Goal: Navigation & Orientation: Find specific page/section

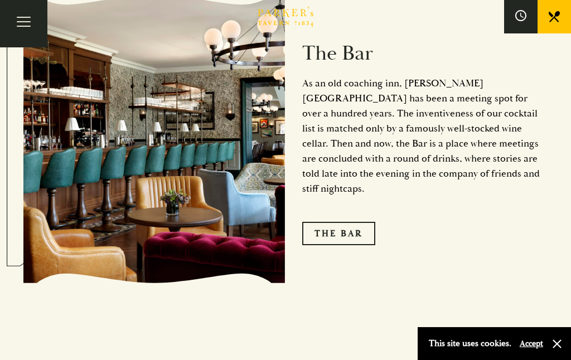
scroll to position [1279, 0]
click at [352, 236] on link "The Bar" at bounding box center [338, 233] width 73 height 23
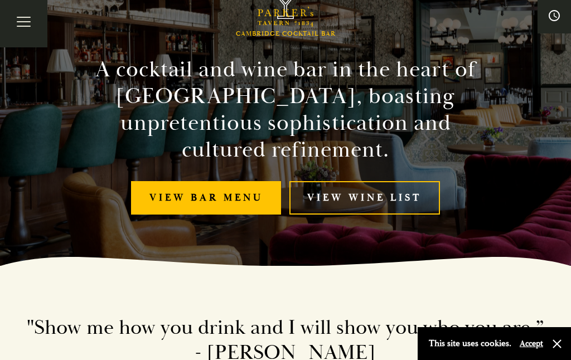
scroll to position [111, 0]
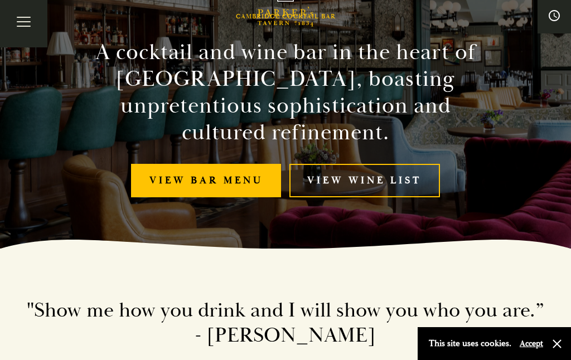
click at [220, 188] on link "View bar menu" at bounding box center [206, 181] width 150 height 34
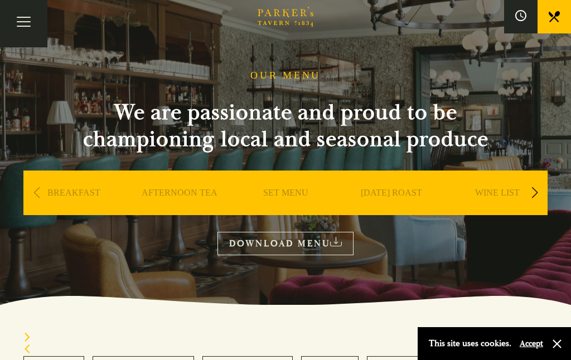
click at [292, 201] on link "SET MENU" at bounding box center [285, 209] width 45 height 45
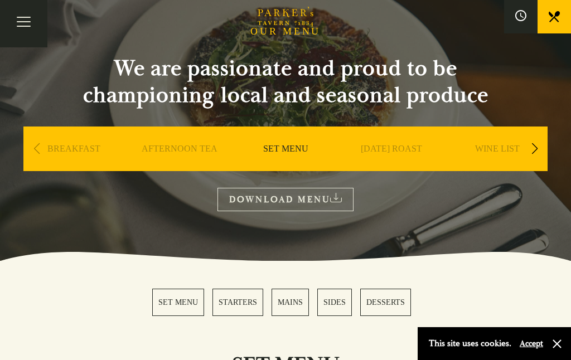
scroll to position [73, 0]
click at [297, 302] on link "MAINS" at bounding box center [289, 302] width 37 height 27
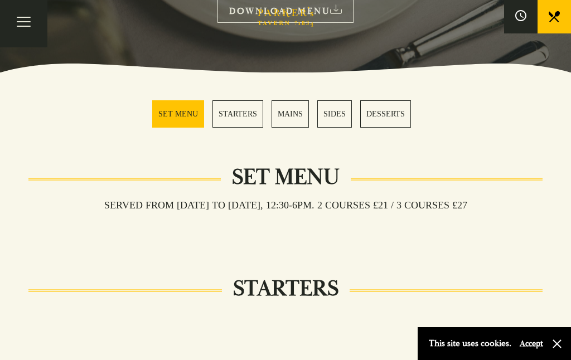
scroll to position [261, 0]
click at [230, 120] on link "STARTERS" at bounding box center [237, 114] width 51 height 27
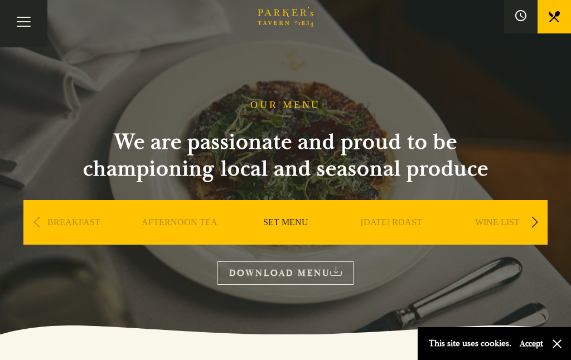
click at [27, 25] on button "Toggle navigation" at bounding box center [23, 23] width 47 height 47
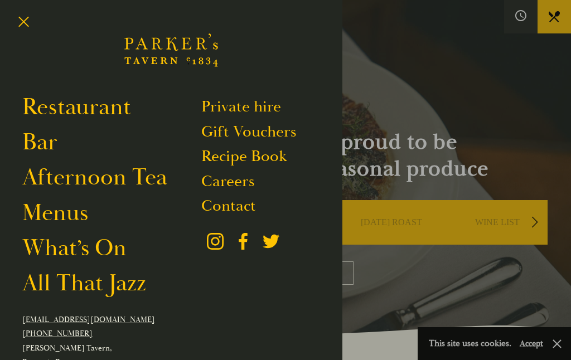
click at [99, 107] on link "Restaurant" at bounding box center [76, 107] width 109 height 29
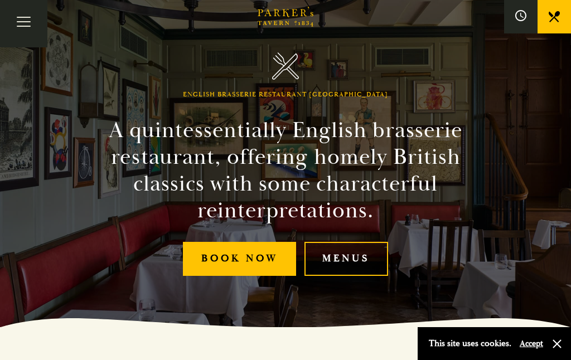
scroll to position [40, 0]
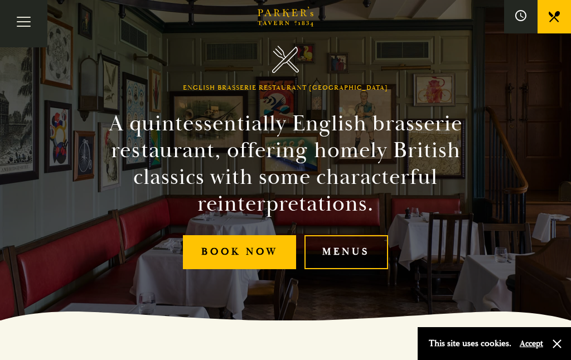
click at [353, 269] on link "Menus" at bounding box center [346, 252] width 84 height 34
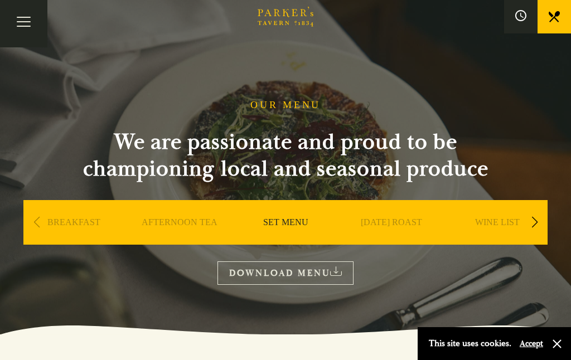
click at [22, 24] on button "Toggle navigation" at bounding box center [23, 23] width 47 height 47
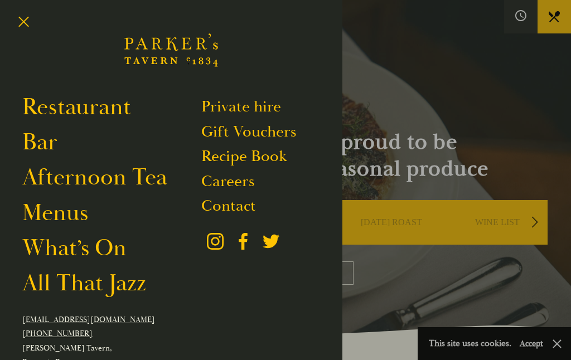
click at [44, 106] on link "Restaurant" at bounding box center [76, 107] width 109 height 29
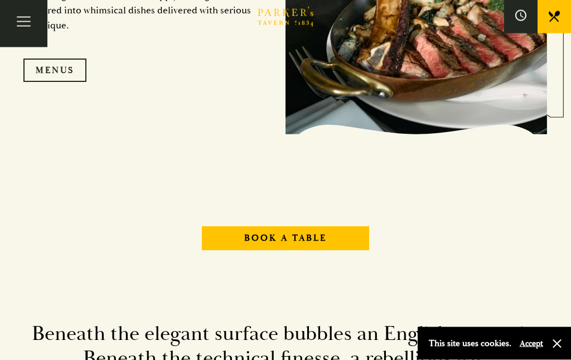
scroll to position [1060, 0]
click at [47, 82] on link "Menus" at bounding box center [54, 70] width 63 height 23
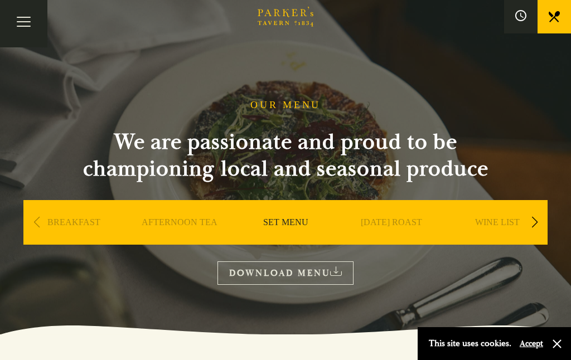
click at [533, 224] on div "Next slide" at bounding box center [534, 222] width 15 height 25
click at [540, 280] on div "OUR MENU We are passionate and proud to be championing local and seasonal produ…" at bounding box center [285, 192] width 557 height 186
click at [506, 224] on link "A LA CARTE" at bounding box center [498, 239] width 52 height 45
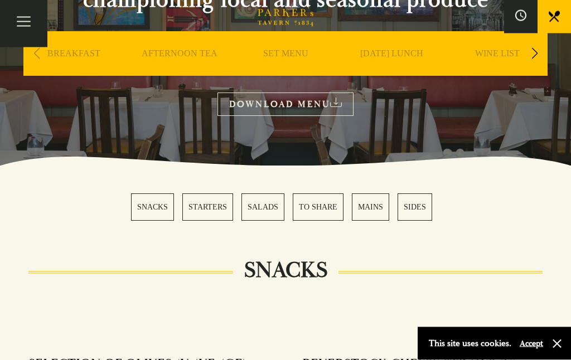
scroll to position [159, 0]
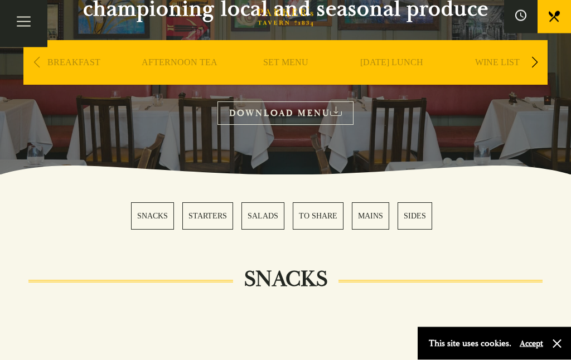
click at [316, 115] on link "DOWNLOAD MENU" at bounding box center [285, 113] width 136 height 23
